Goal: Find specific page/section: Find specific page/section

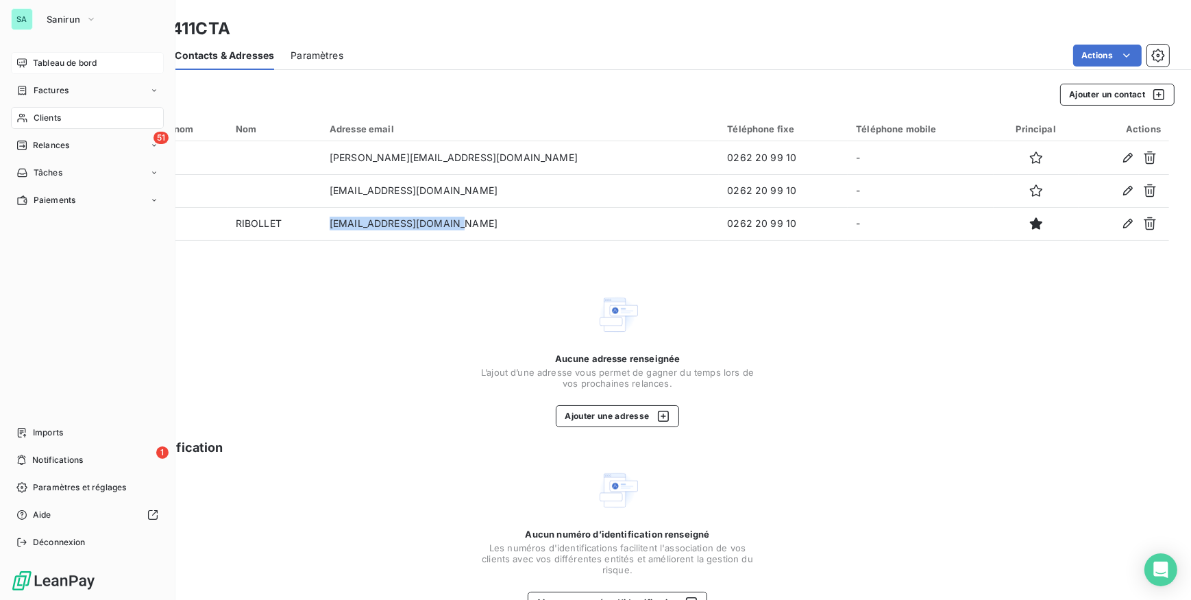
click at [41, 60] on span "Tableau de bord" at bounding box center [65, 63] width 64 height 12
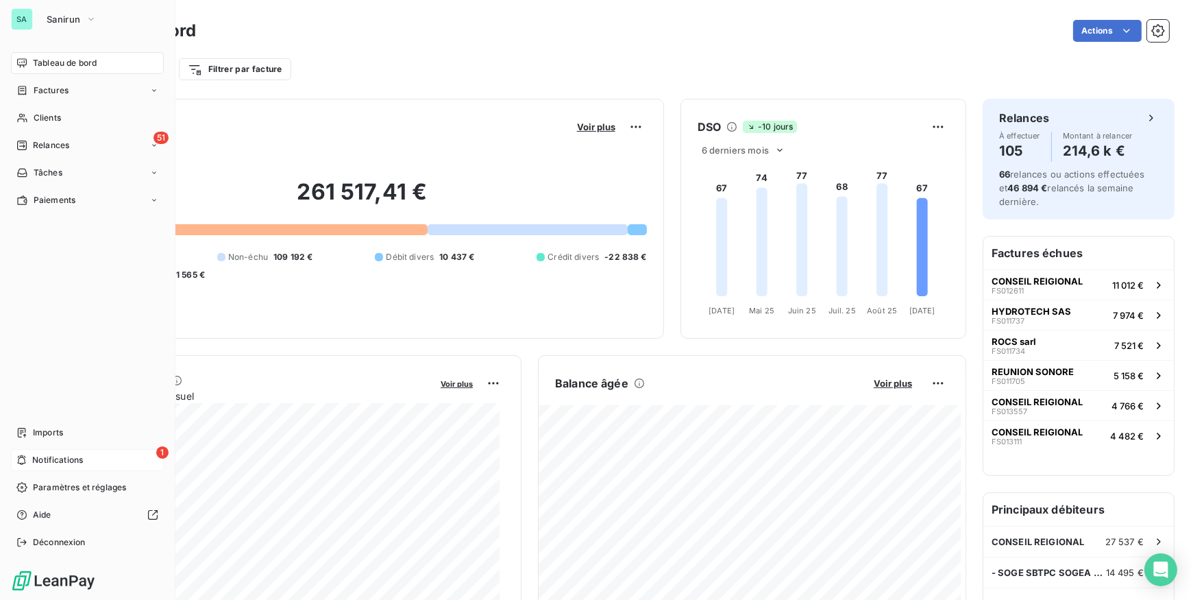
click at [58, 462] on span "Notifications" at bounding box center [57, 460] width 51 height 12
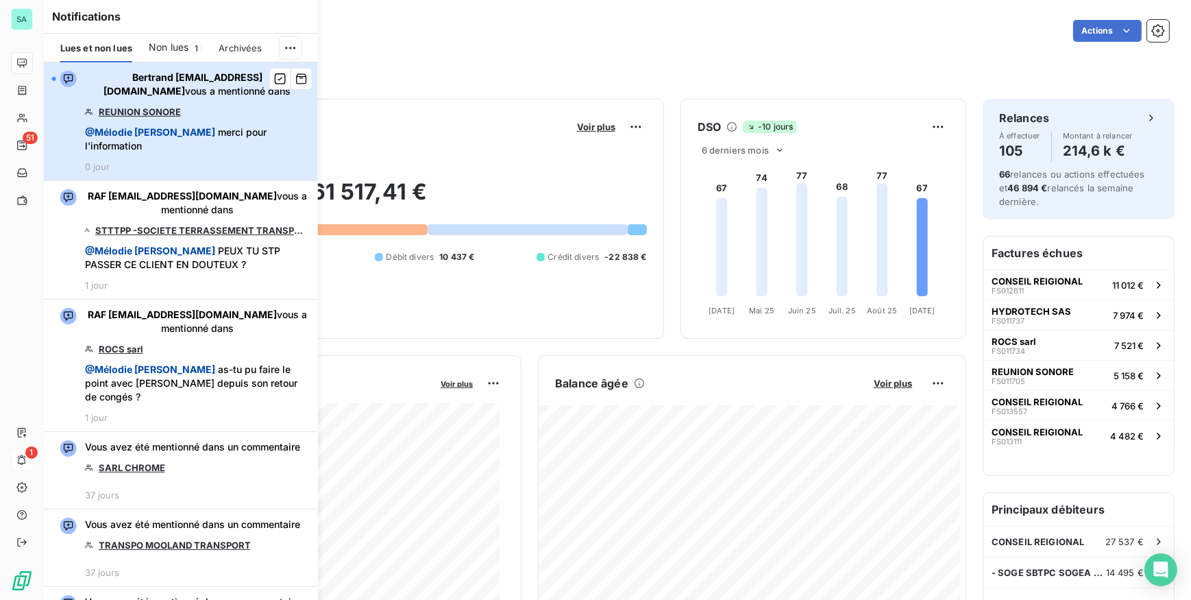
click at [200, 117] on div "Bertrand management@groupelumax.com vous a mentionné dans REUNION SONORE @ Mélo…" at bounding box center [197, 121] width 225 height 101
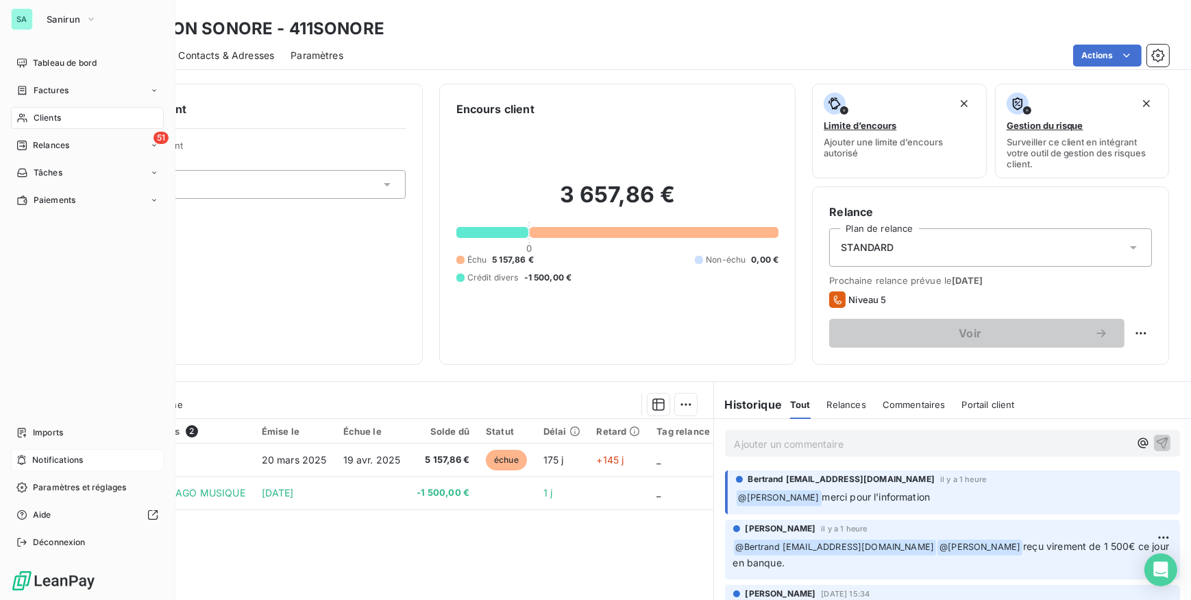
click at [79, 115] on div "Clients" at bounding box center [87, 118] width 153 height 22
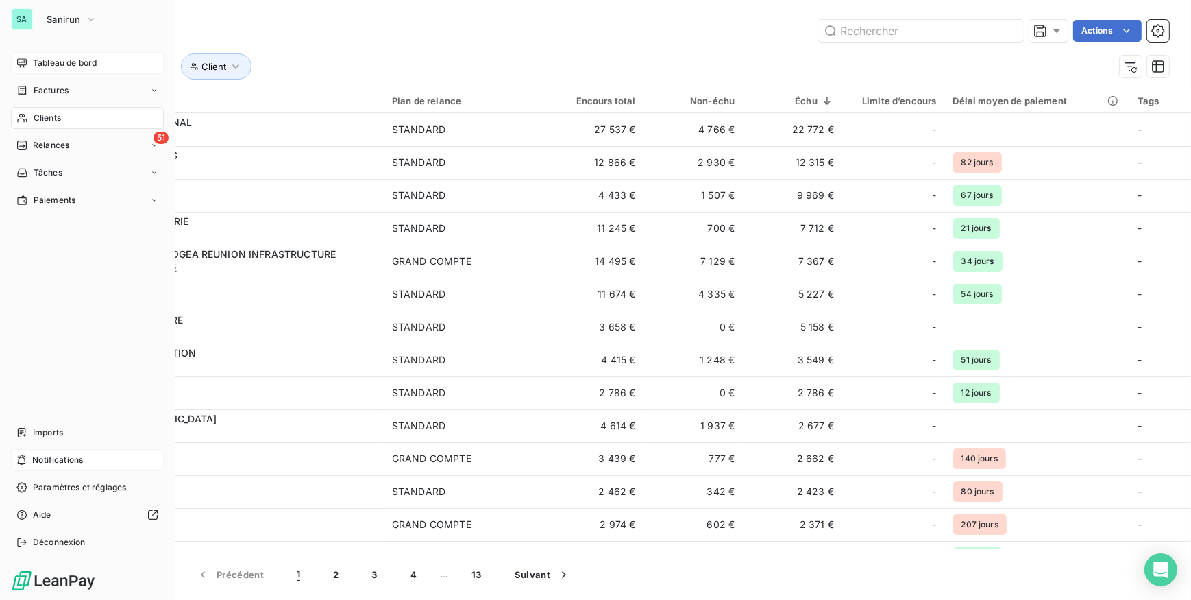
click at [39, 68] on span "Tableau de bord" at bounding box center [65, 63] width 64 height 12
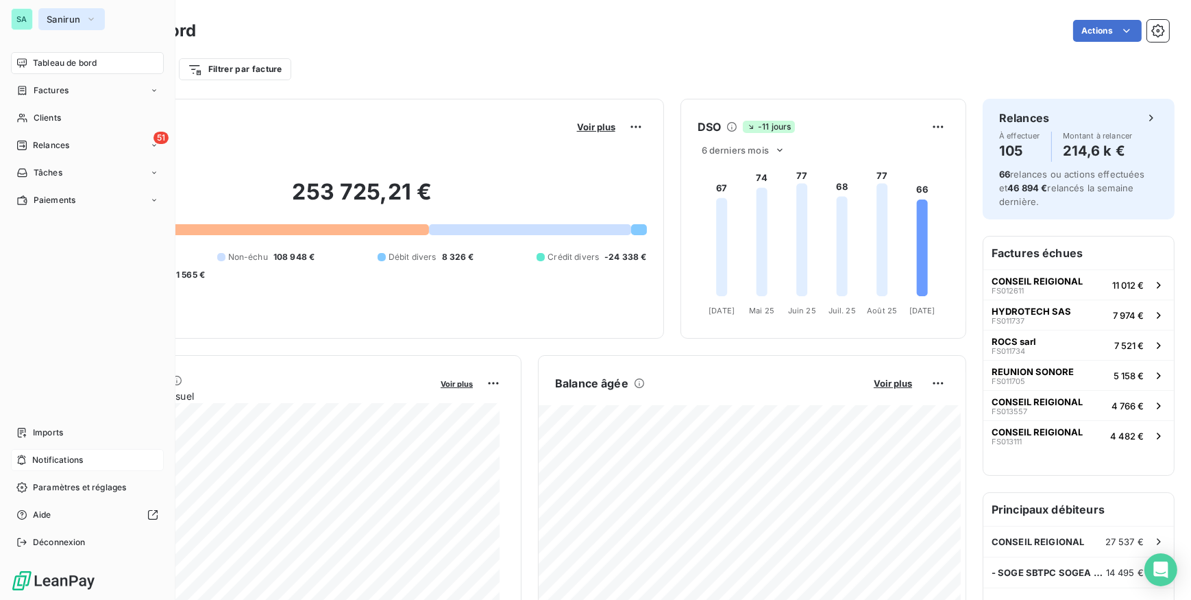
click at [48, 17] on span "Sanirun" at bounding box center [64, 19] width 34 height 11
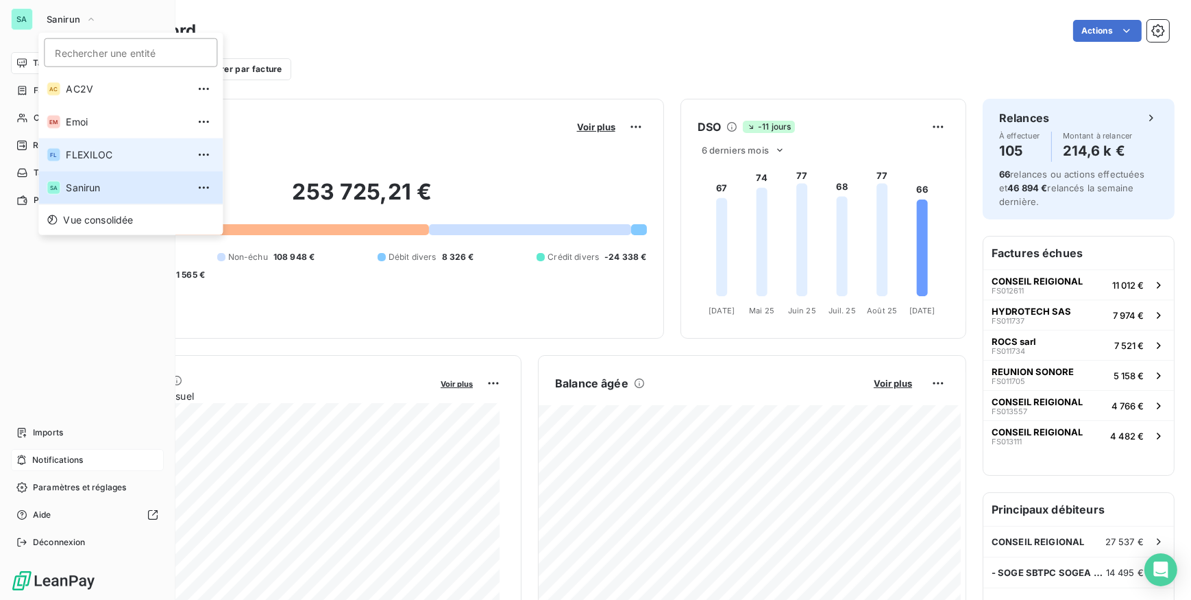
click at [66, 156] on span "FLEXILOC" at bounding box center [126, 155] width 121 height 14
